Goal: Check status: Check status

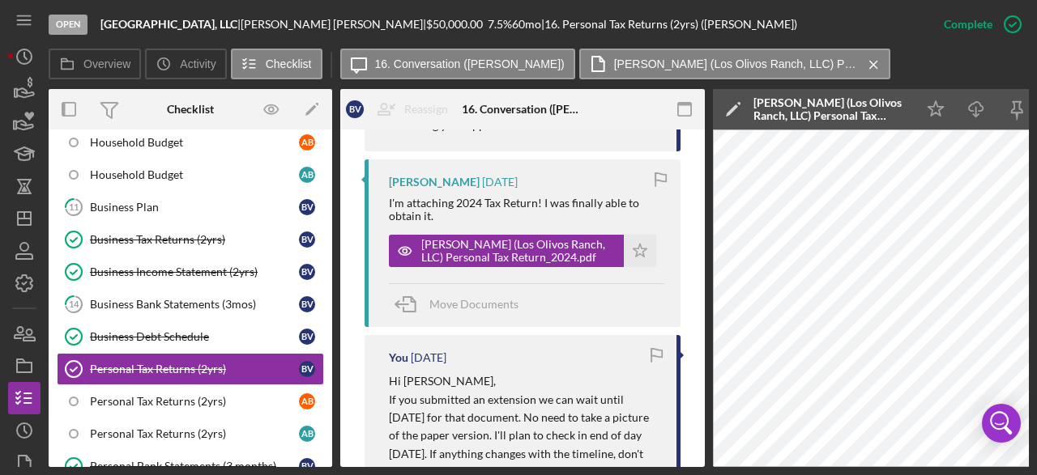
scroll to position [761, 0]
click at [167, 362] on div "Personal Tax Returns (2yrs)" at bounding box center [194, 368] width 209 height 13
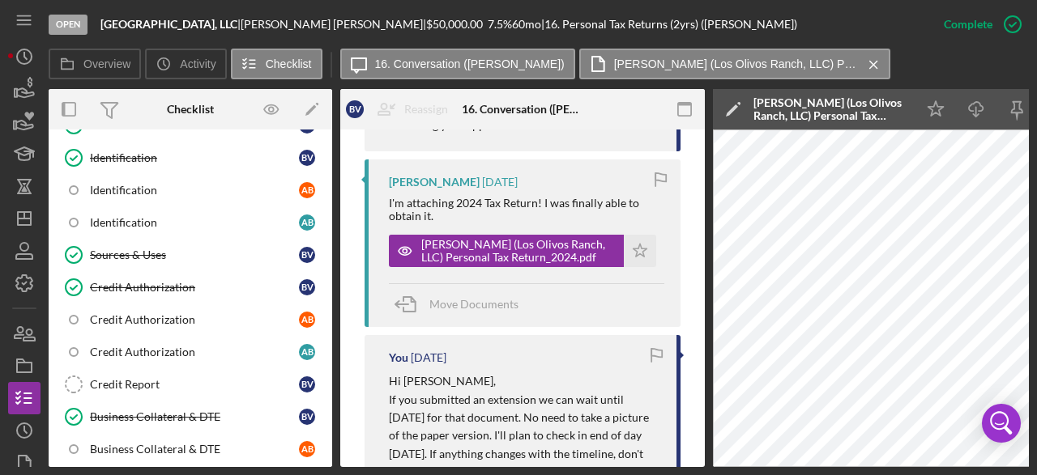
scroll to position [322, 0]
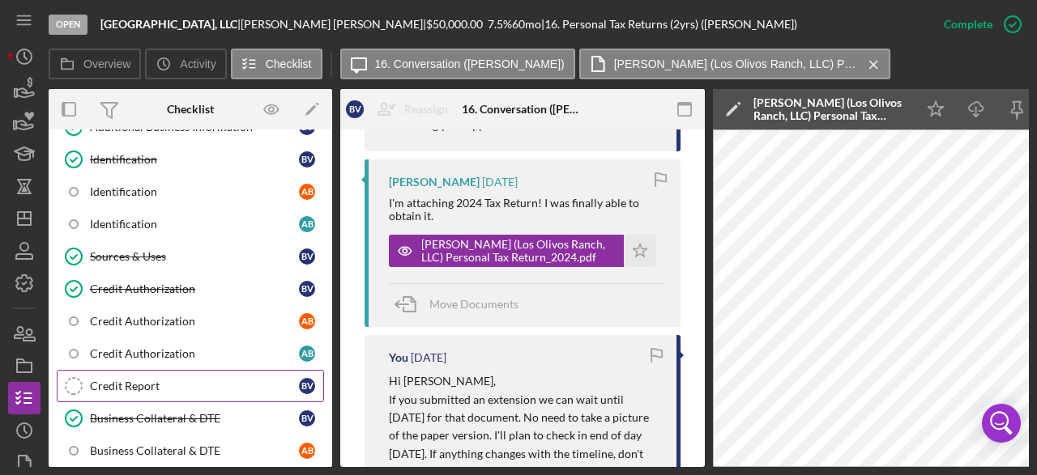
click at [154, 380] on div "Credit Report" at bounding box center [194, 386] width 209 height 13
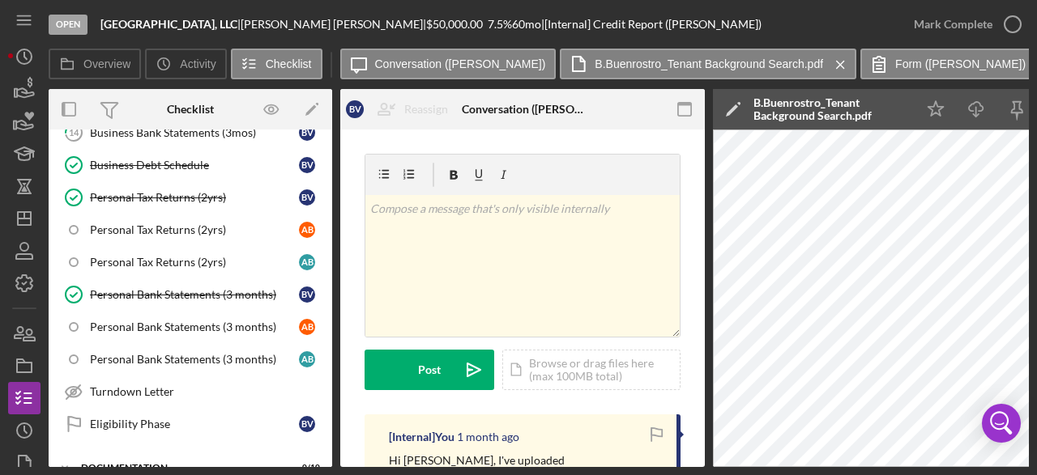
scroll to position [935, 0]
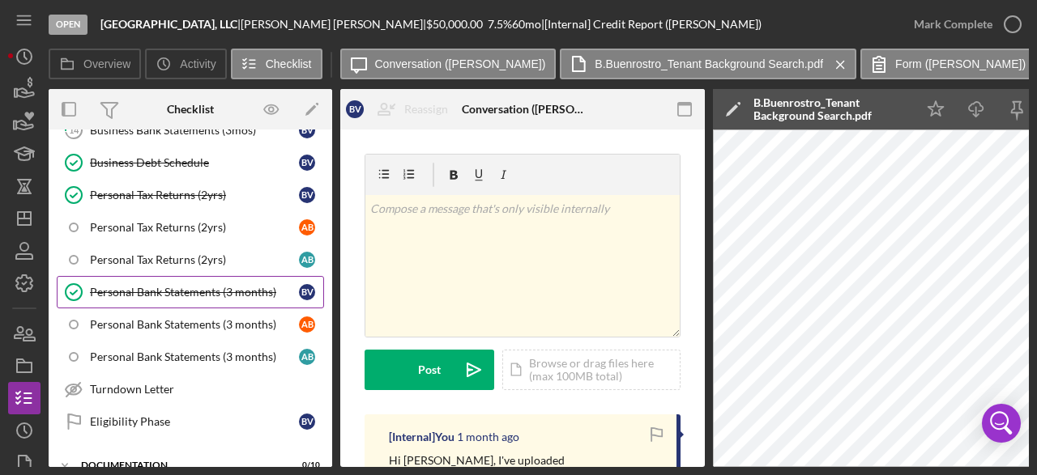
click at [194, 286] on div "Personal Bank Statements (3 months)" at bounding box center [194, 292] width 209 height 13
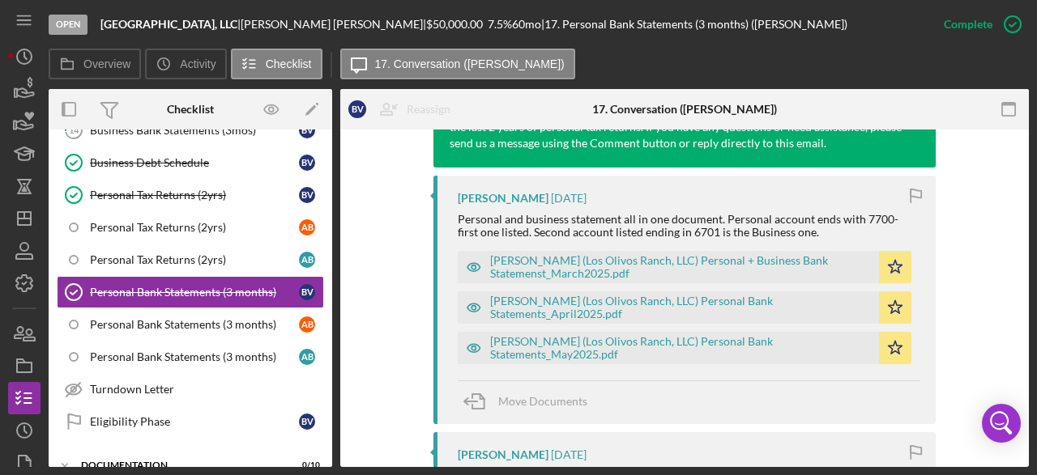
scroll to position [615, 0]
